Goal: Find specific page/section: Find specific page/section

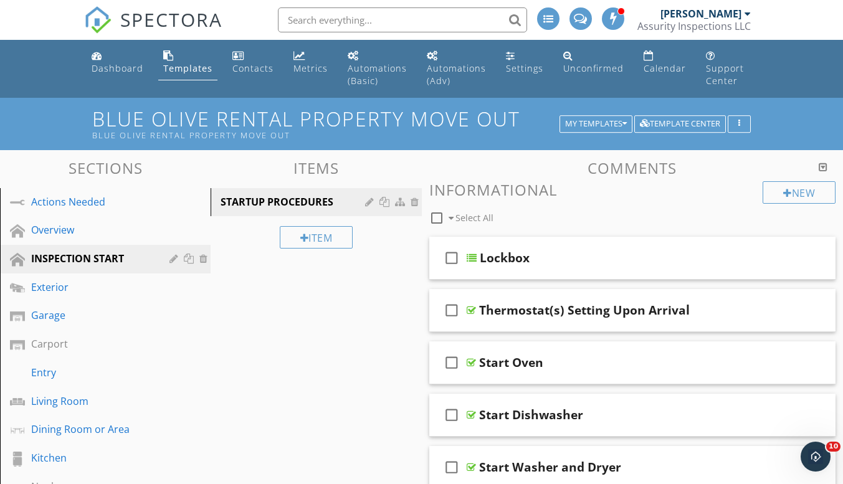
click at [735, 17] on div "[PERSON_NAME]" at bounding box center [701, 13] width 81 height 12
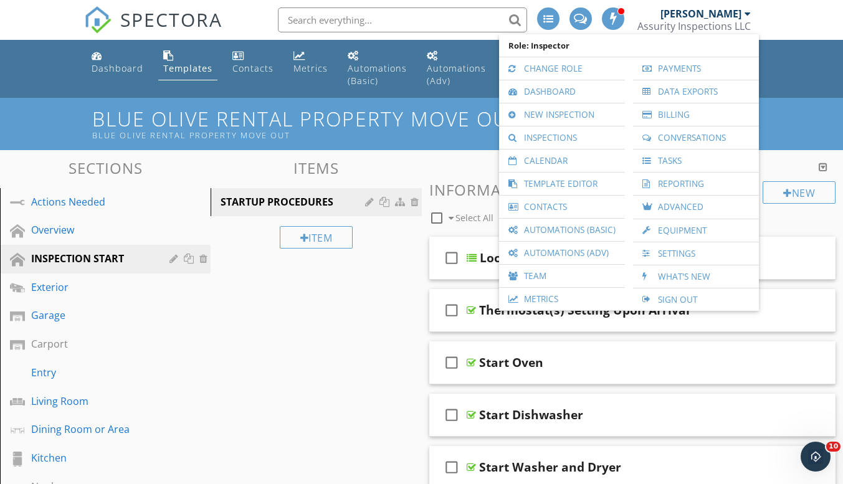
click at [581, 131] on link "Inspections" at bounding box center [561, 137] width 113 height 22
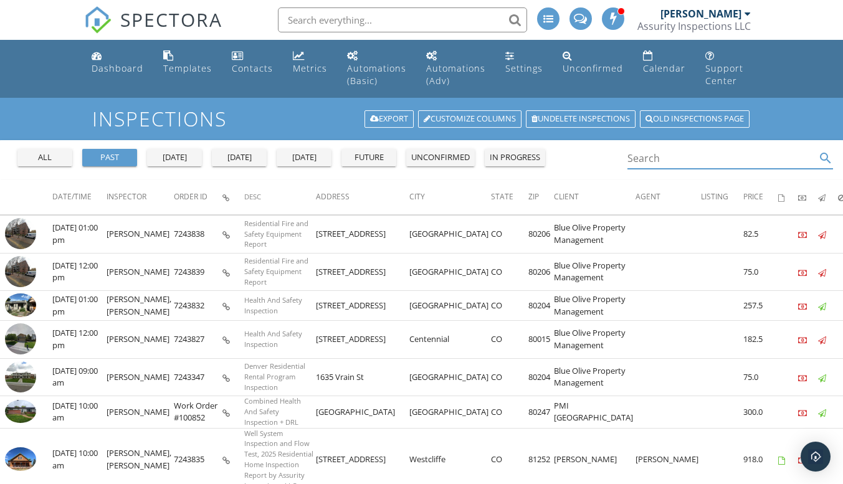
click at [632, 155] on input "Search" at bounding box center [722, 158] width 189 height 21
type input "[PERSON_NAME]"
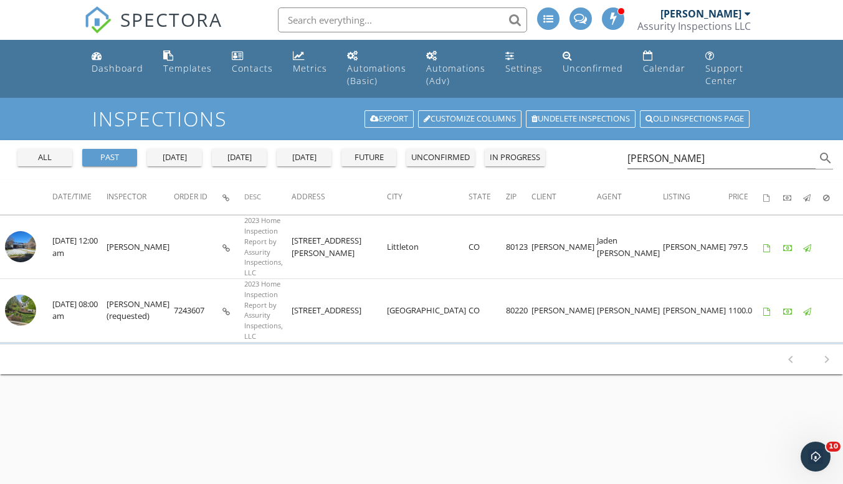
click at [238, 65] on div "Contacts" at bounding box center [252, 68] width 41 height 12
